Goal: Transaction & Acquisition: Purchase product/service

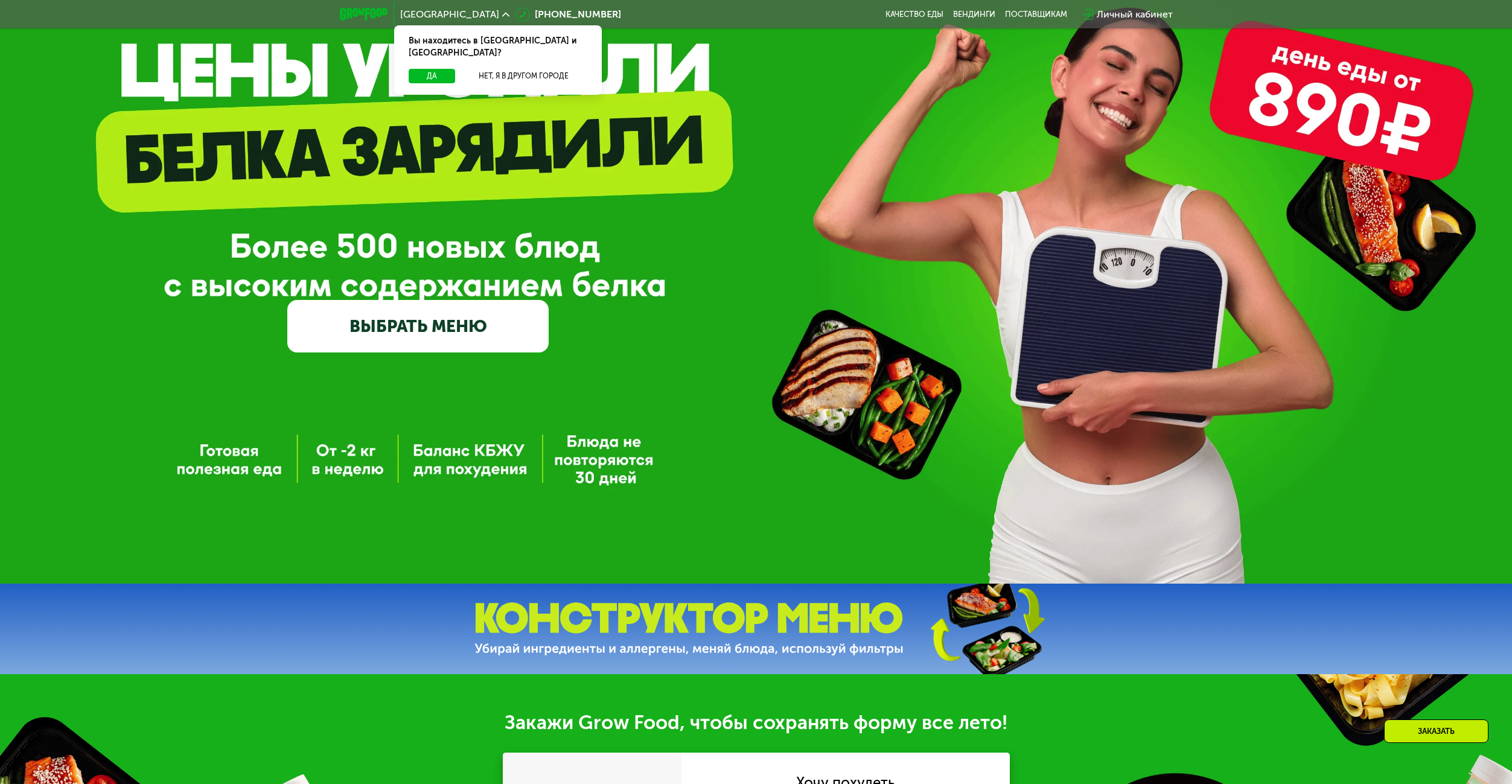
scroll to position [121, 0]
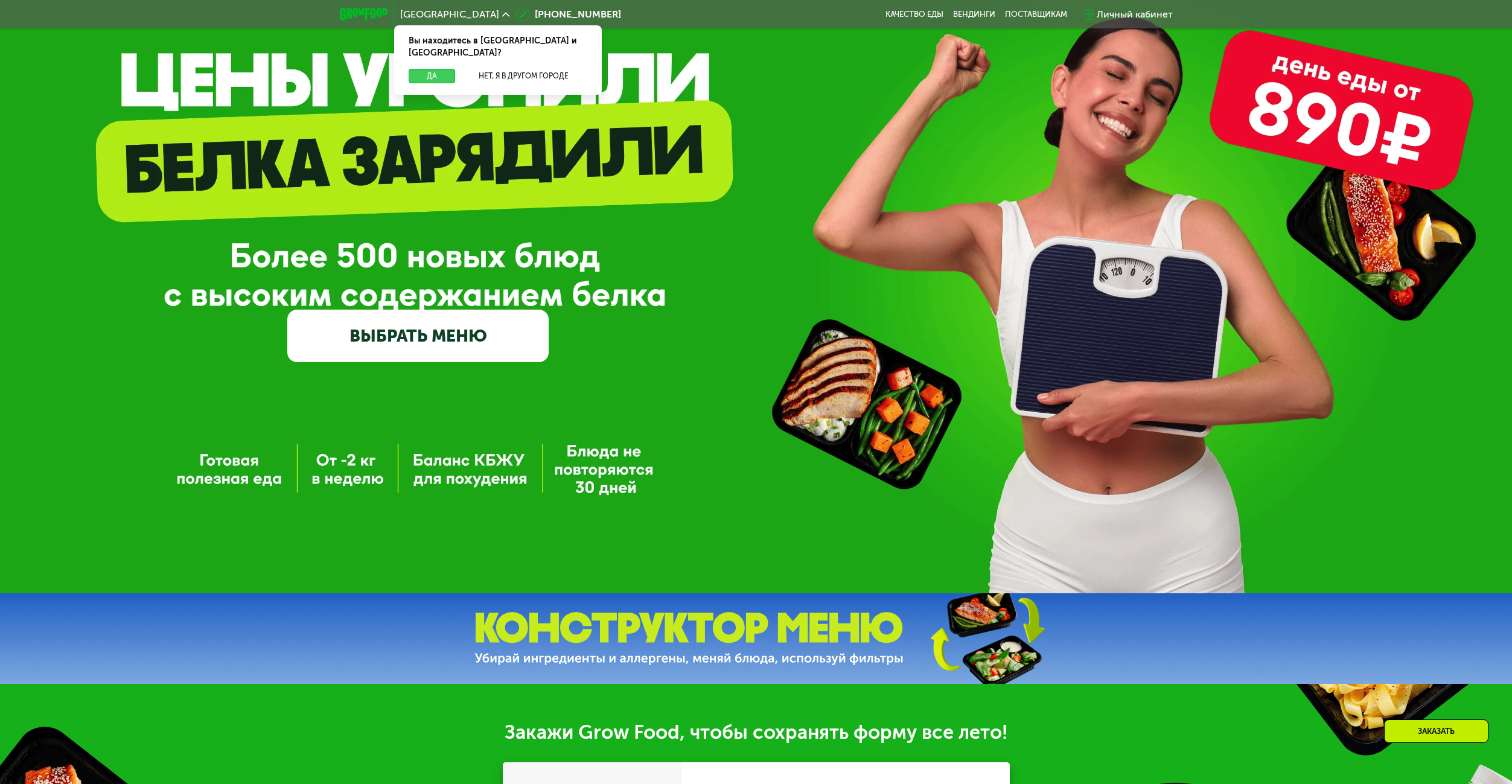
click at [425, 69] on button "Да" at bounding box center [432, 76] width 46 height 15
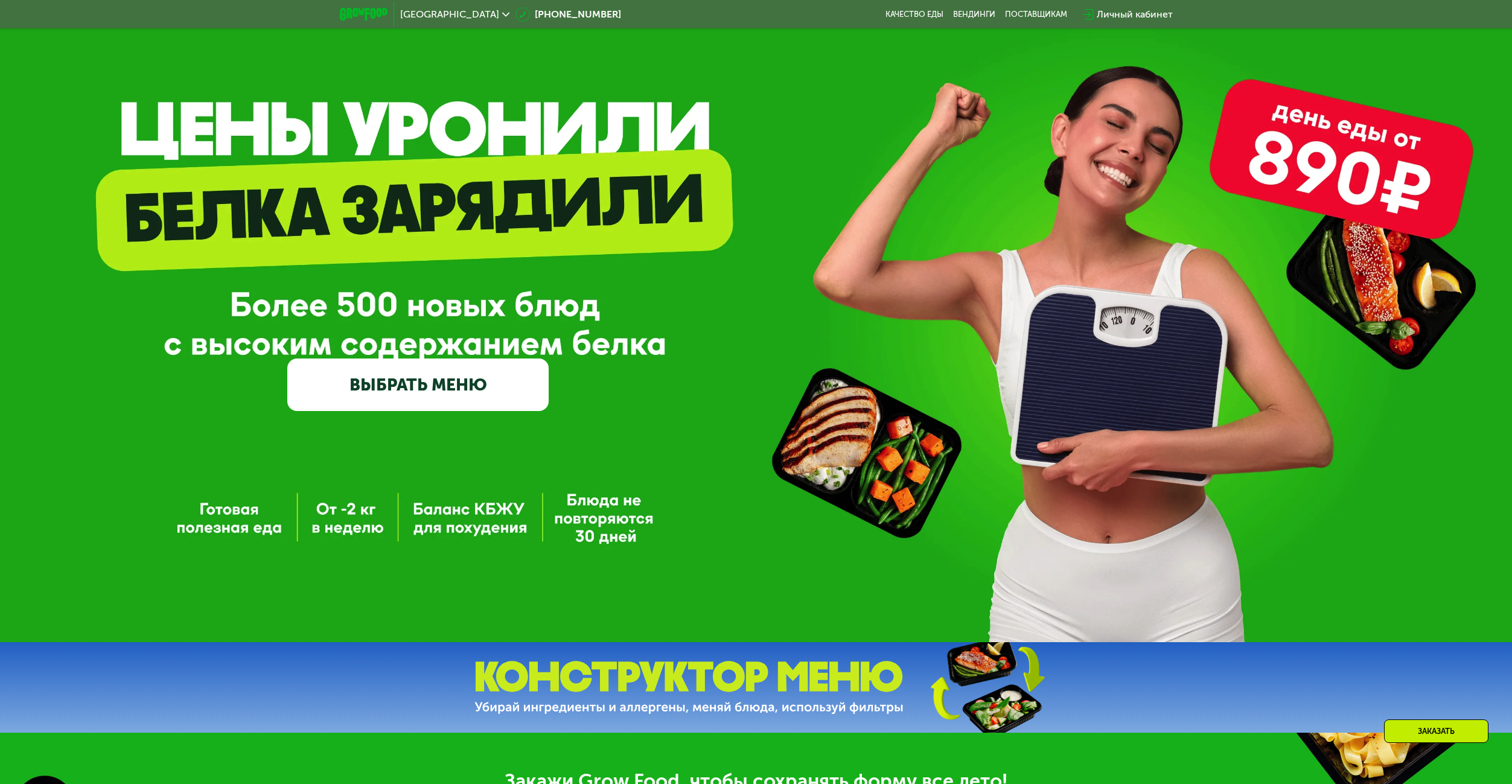
scroll to position [0, 0]
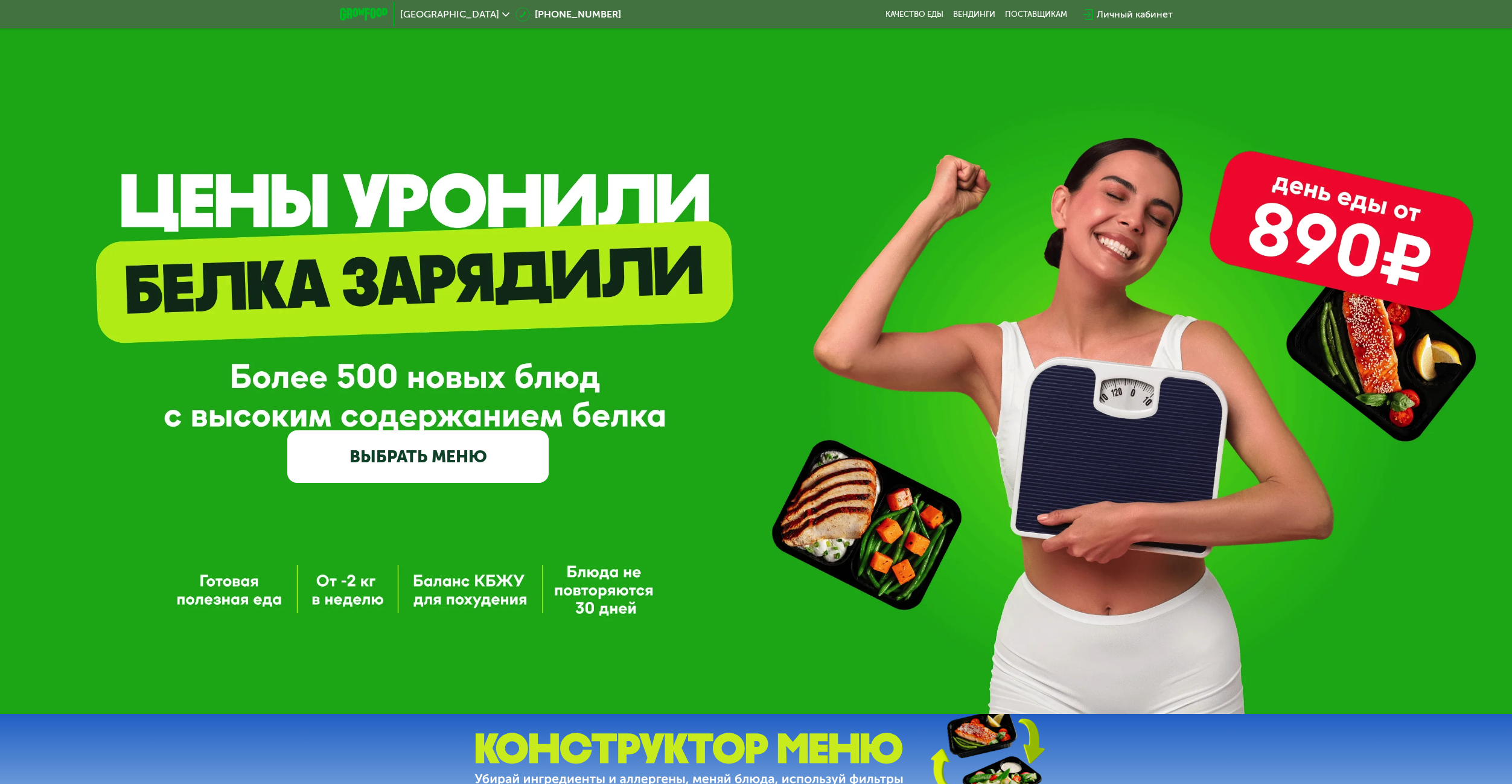
click at [439, 439] on link "ВЫБРАТЬ МЕНЮ" at bounding box center [418, 456] width 261 height 53
click at [373, 456] on link "ВЫБРАТЬ МЕНЮ" at bounding box center [418, 456] width 261 height 53
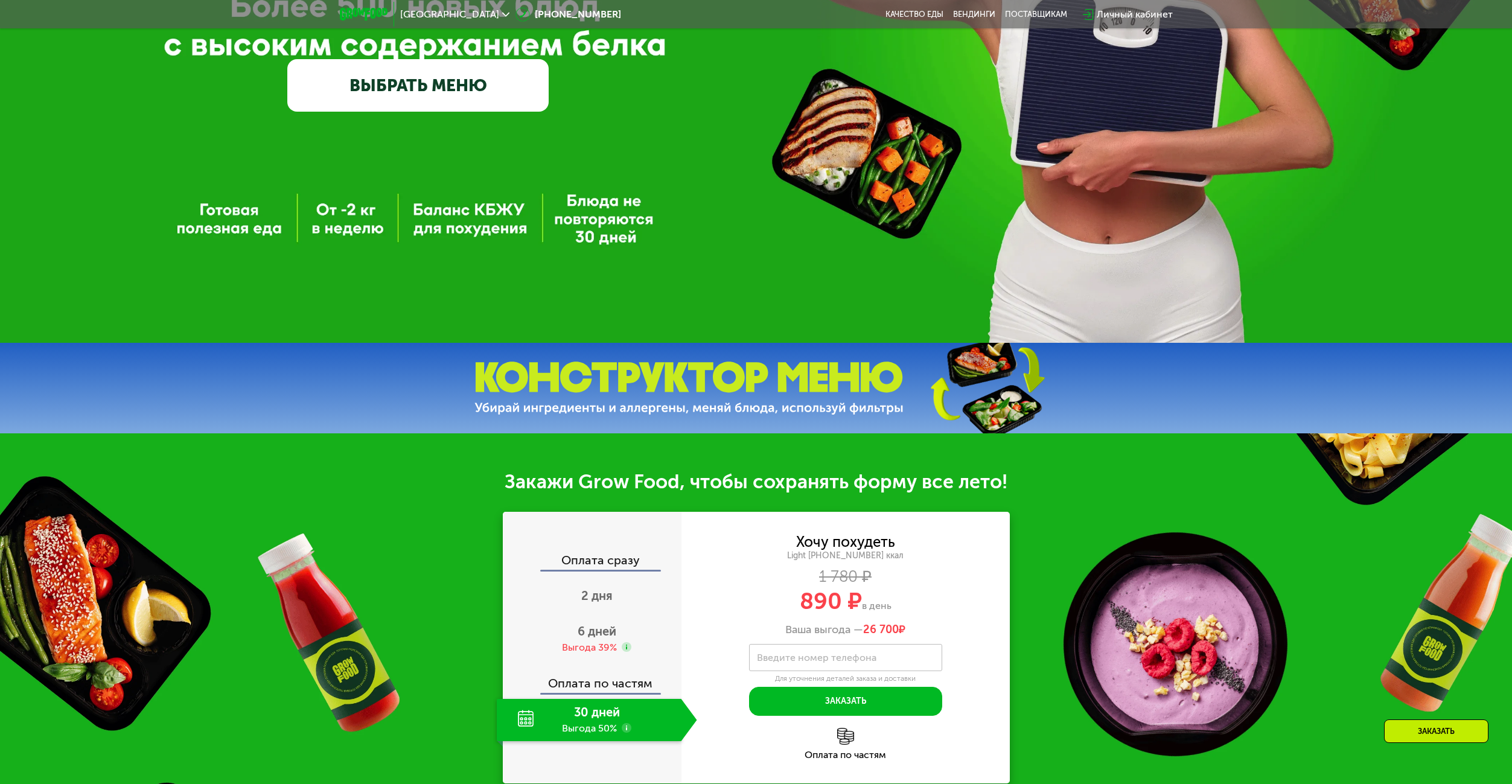
scroll to position [603, 0]
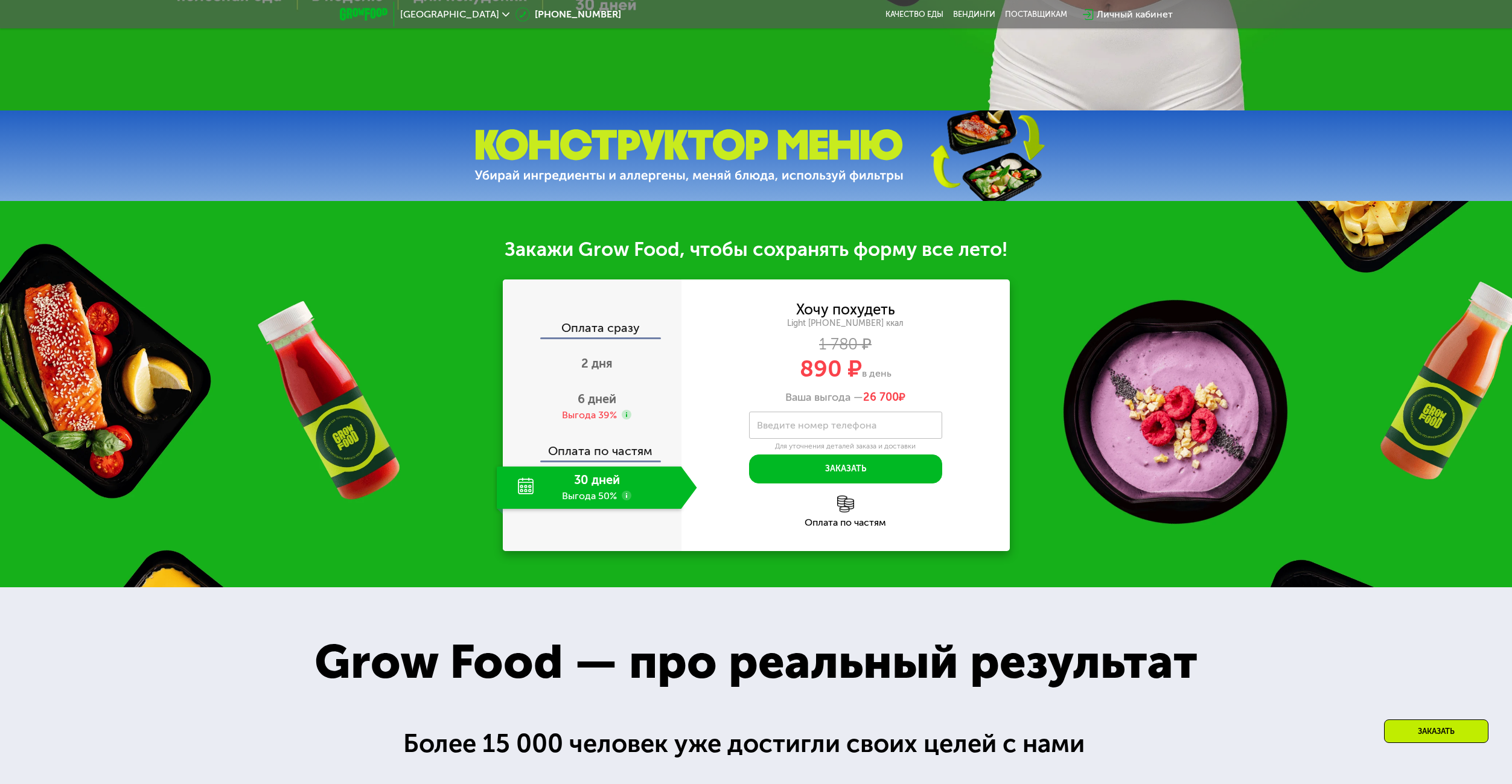
click at [768, 428] on label "Введите номер телефона" at bounding box center [817, 425] width 119 height 7
click at [768, 429] on input "Введите номер телефона" at bounding box center [845, 425] width 193 height 27
click at [594, 491] on div "30 дней Выгода 50%" at bounding box center [589, 487] width 184 height 43
click at [585, 459] on div "Оплата по частям" at bounding box center [592, 446] width 177 height 28
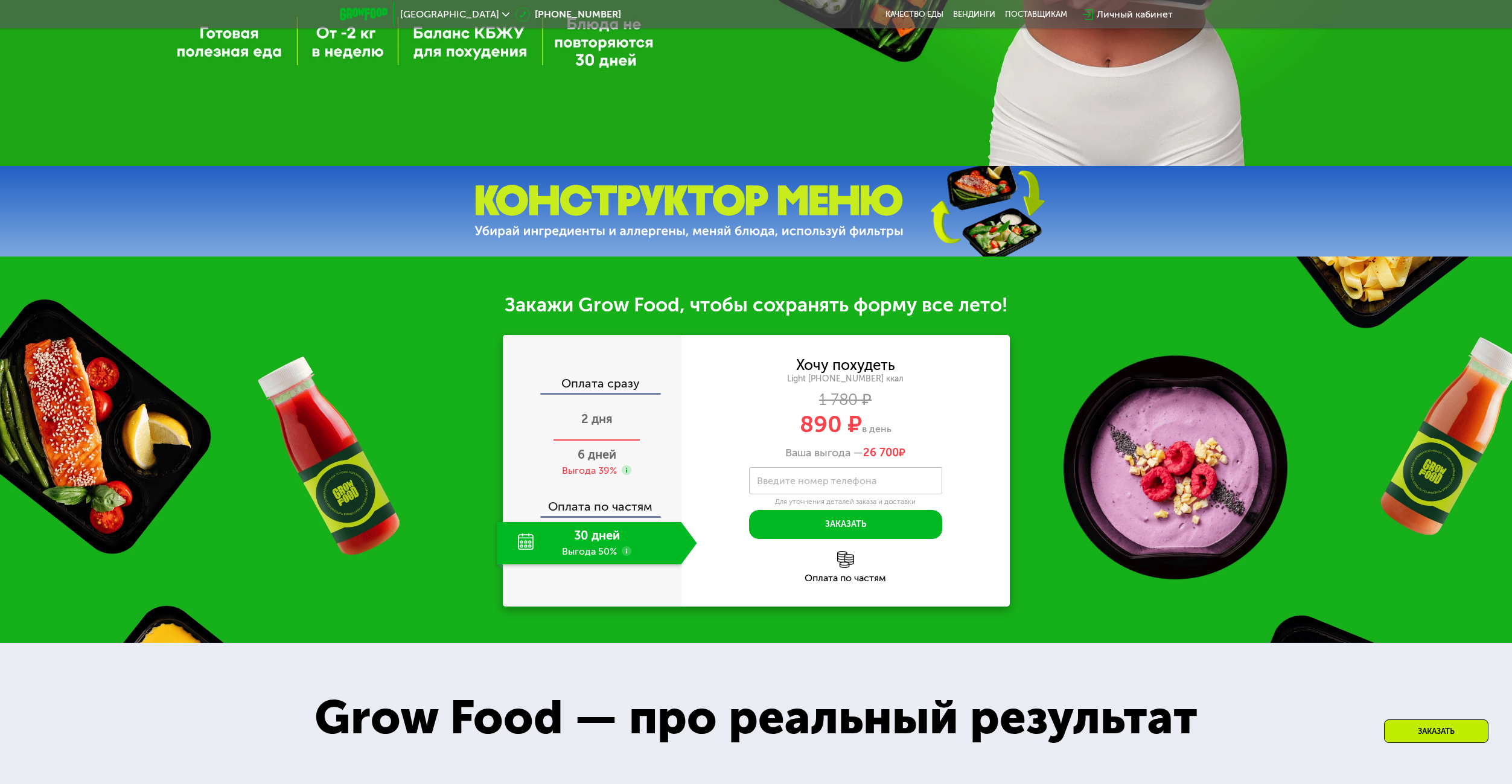
scroll to position [543, 0]
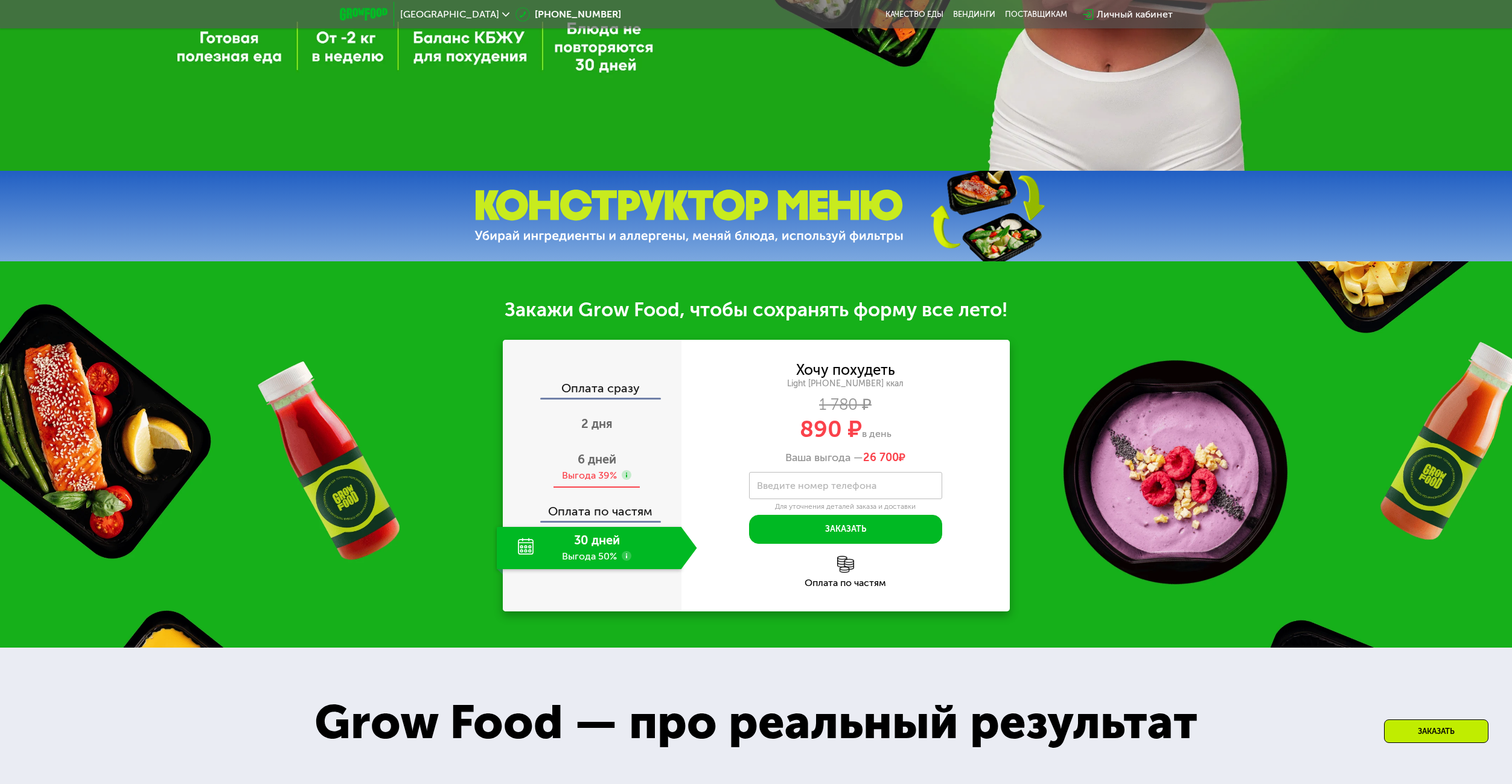
click at [587, 473] on div "Выгода 39%" at bounding box center [589, 475] width 55 height 13
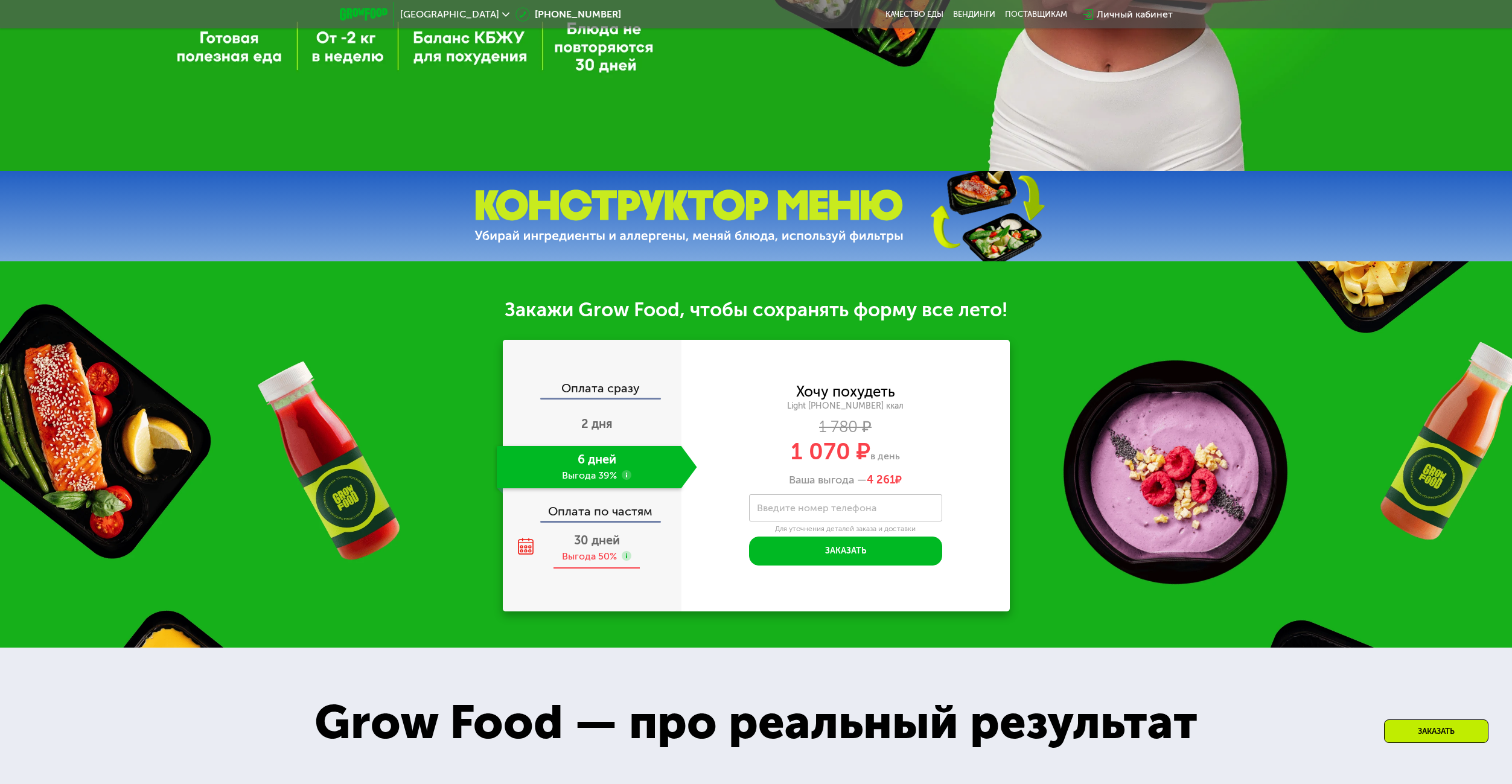
click at [580, 547] on span "30 дней" at bounding box center [597, 540] width 46 height 15
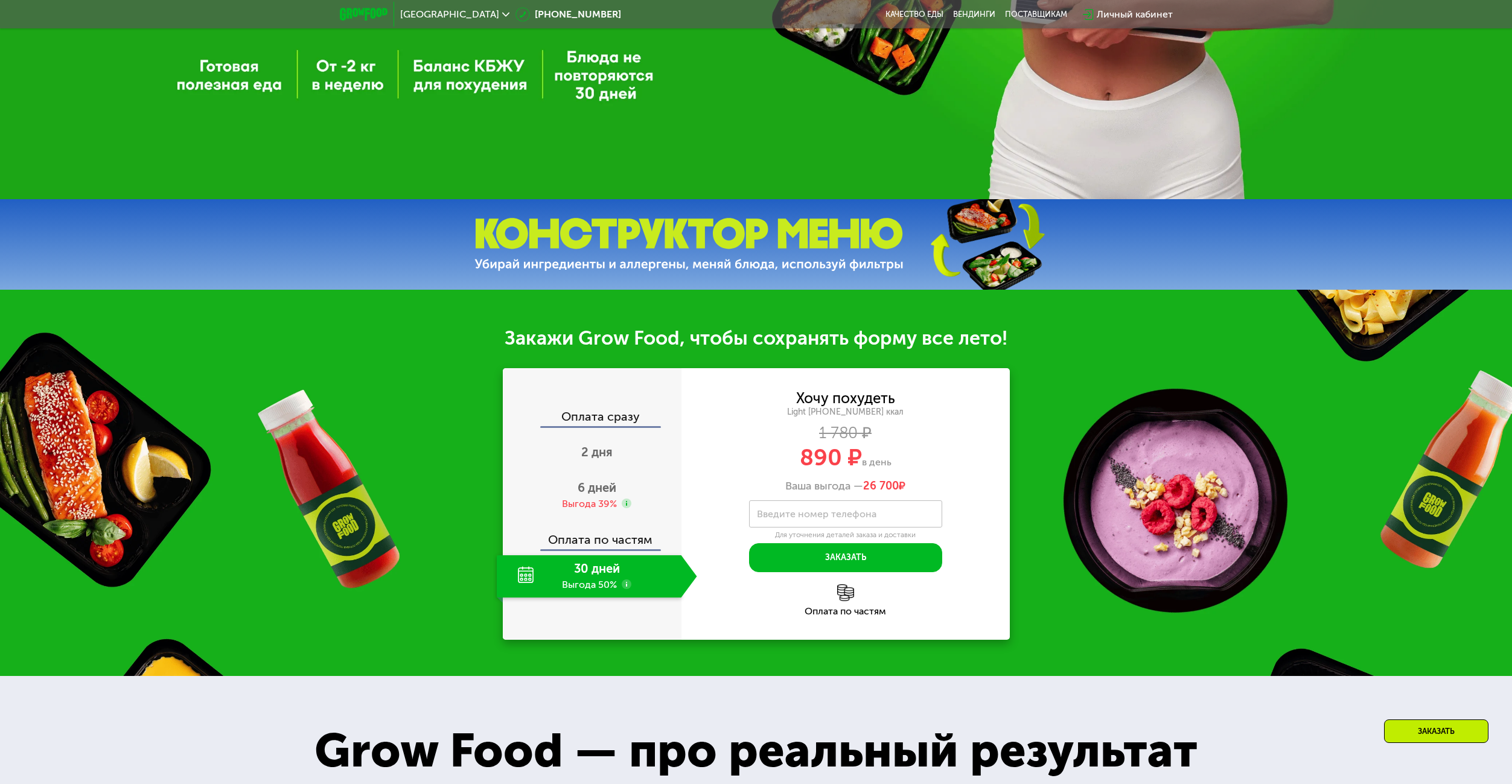
scroll to position [241, 0]
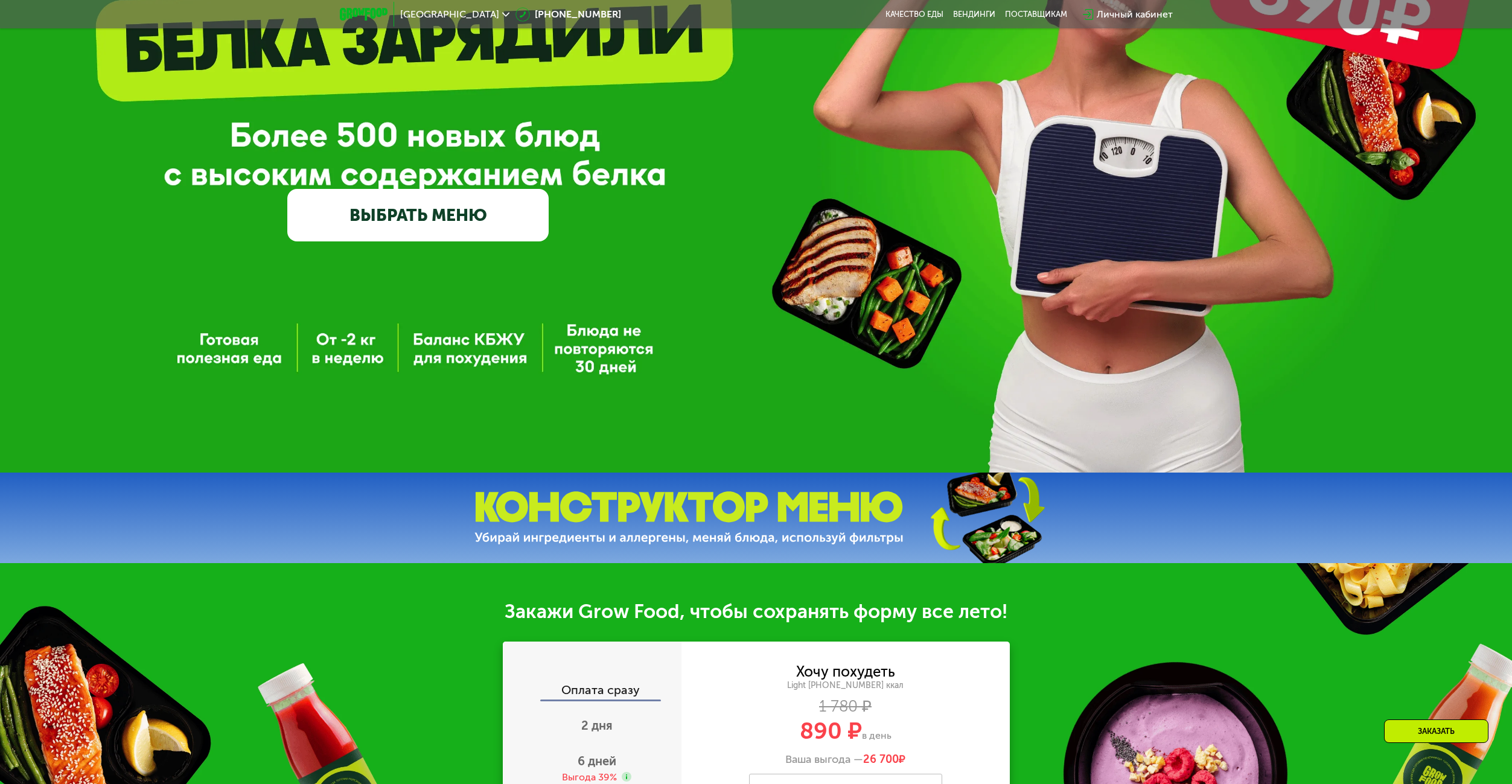
click at [408, 210] on link "ВЫБРАТЬ МЕНЮ" at bounding box center [418, 215] width 261 height 53
click at [408, 211] on link "ВЫБРАТЬ МЕНЮ" at bounding box center [418, 215] width 261 height 53
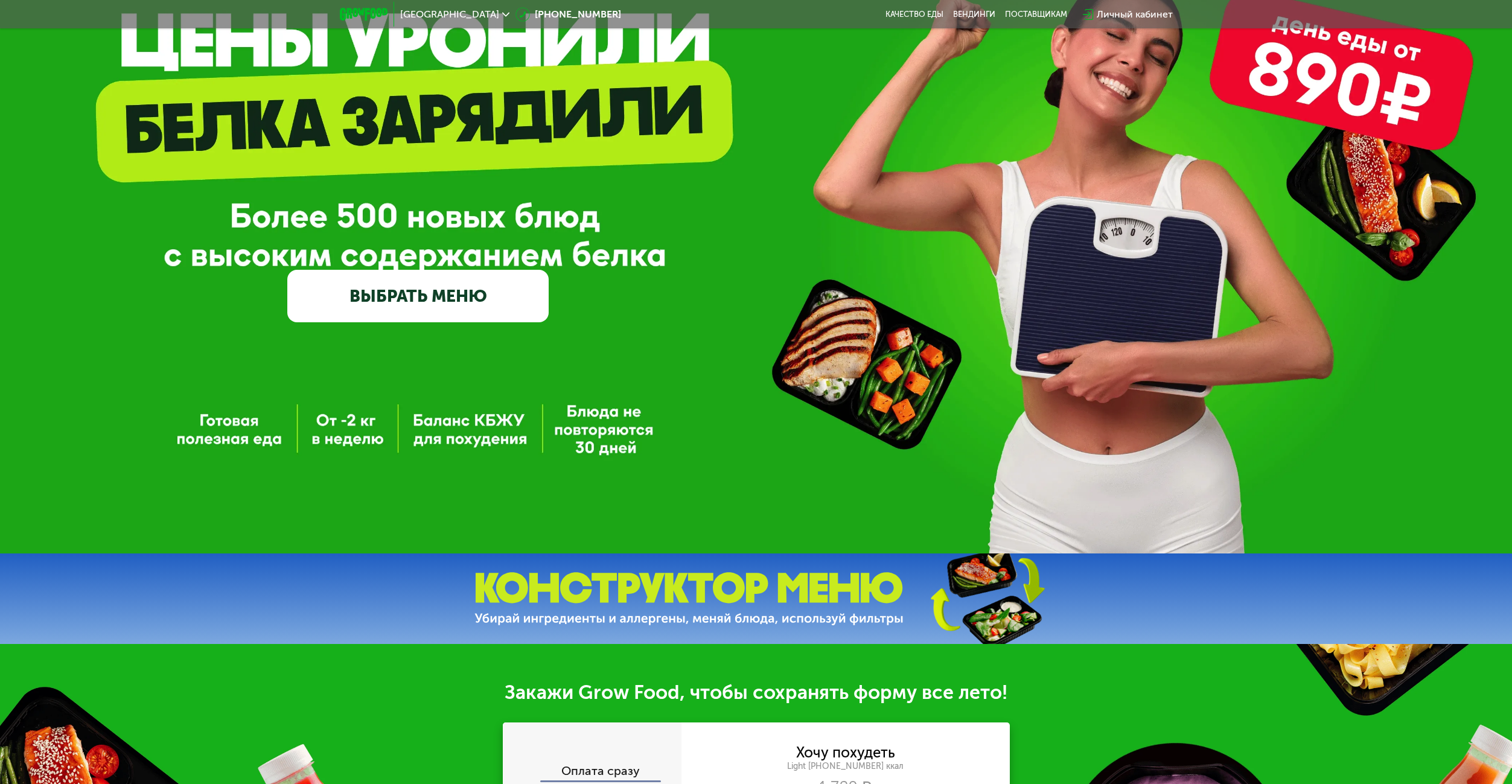
scroll to position [0, 0]
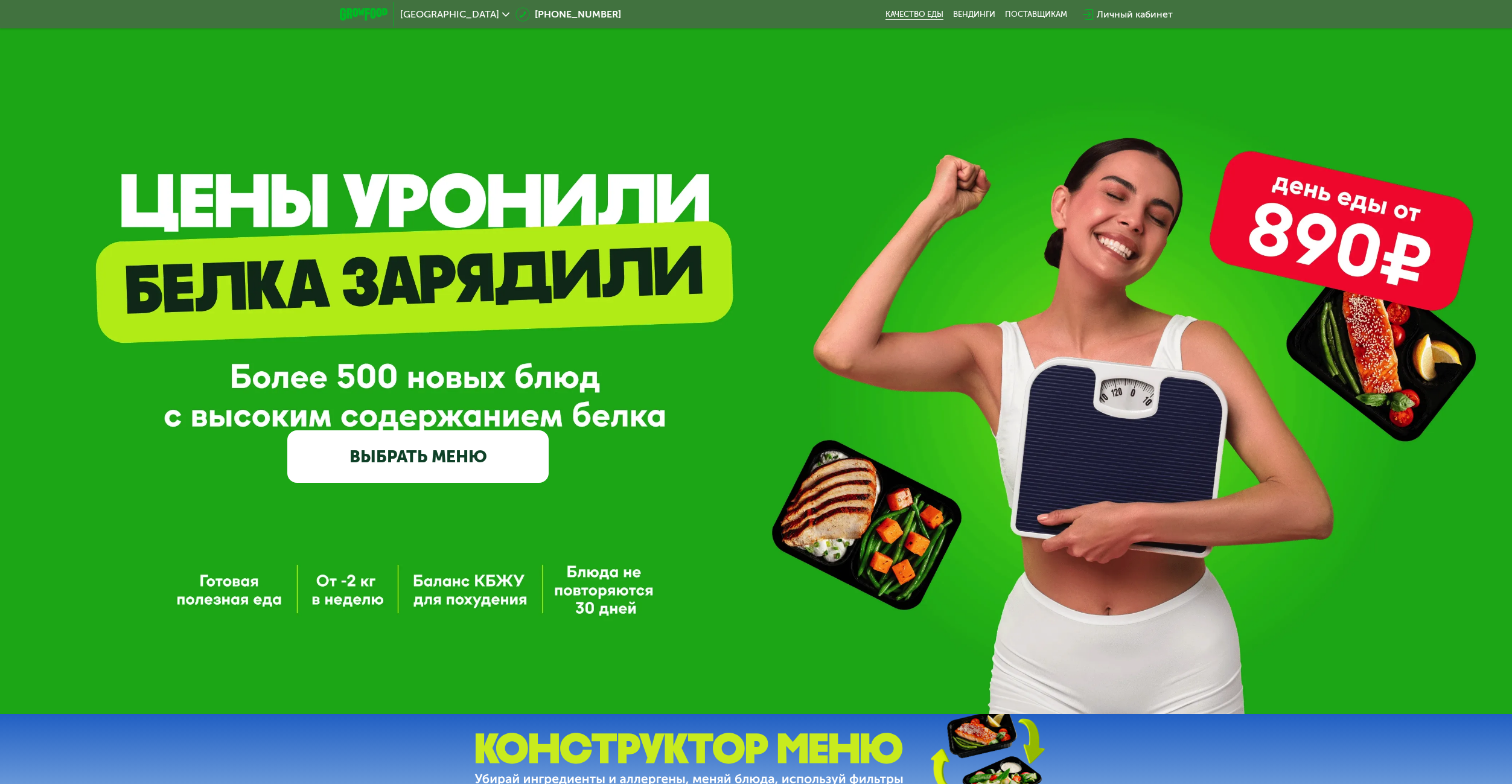
click at [913, 15] on link "Качество еды" at bounding box center [914, 14] width 58 height 9
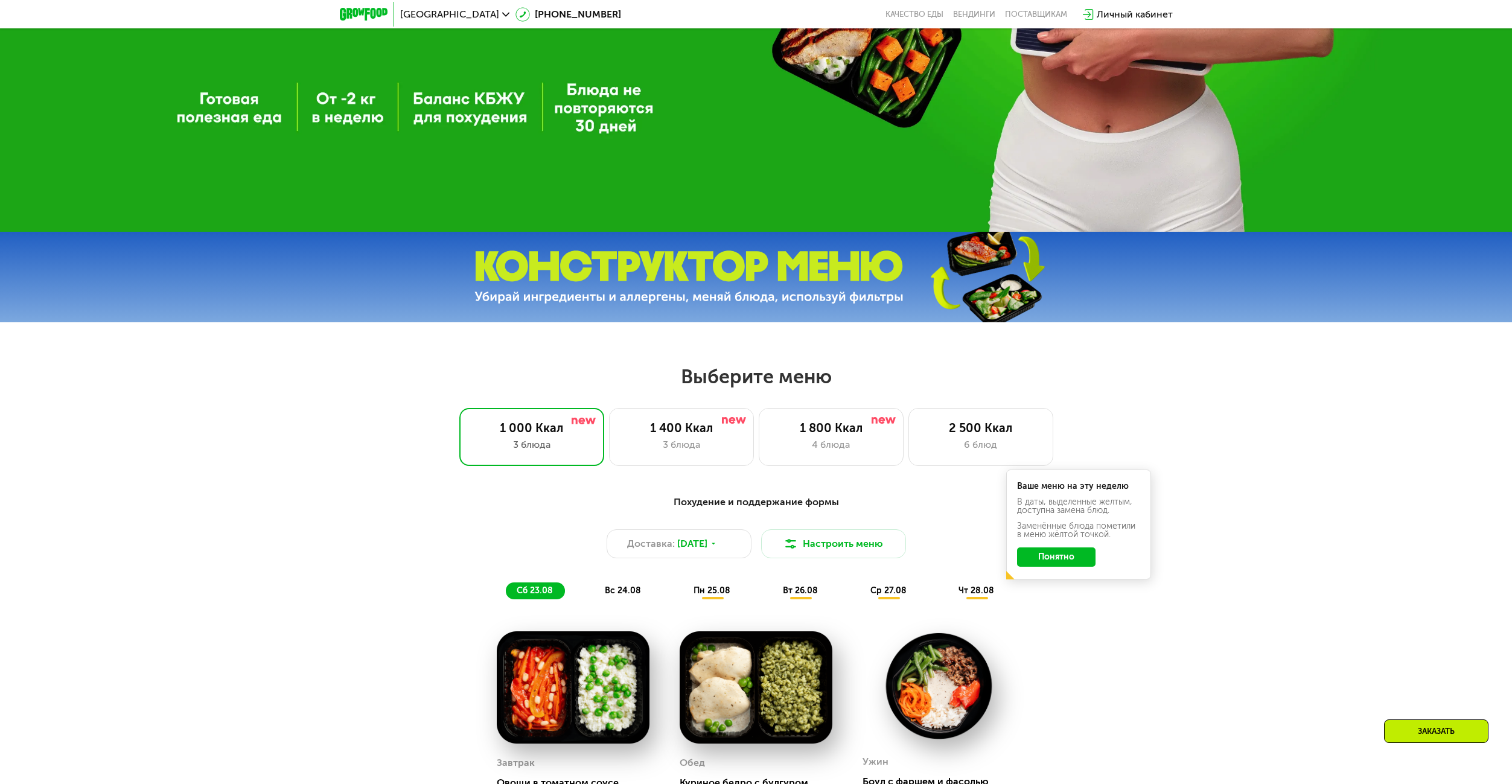
scroll to position [362, 0]
